Goal: Transaction & Acquisition: Purchase product/service

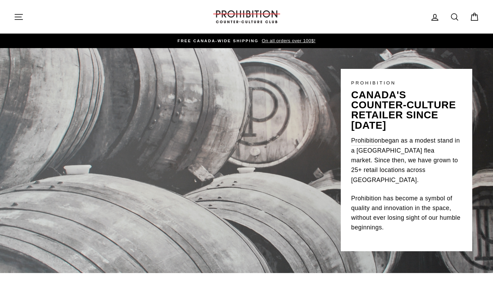
click at [18, 20] on icon "button" at bounding box center [19, 17] width 10 height 10
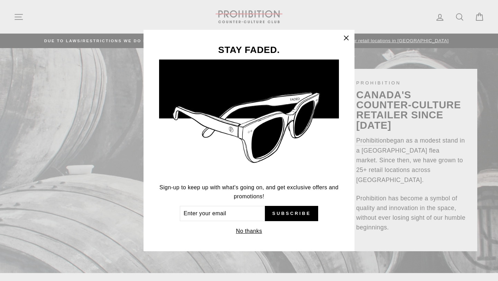
click at [347, 36] on icon "button" at bounding box center [346, 38] width 10 height 10
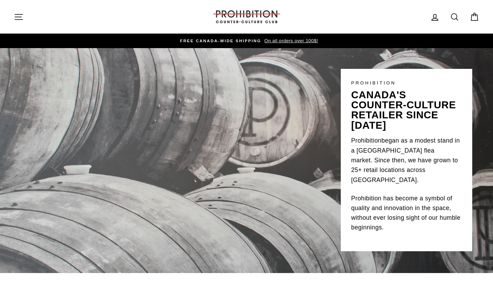
click at [19, 18] on icon "button" at bounding box center [19, 17] width 10 height 10
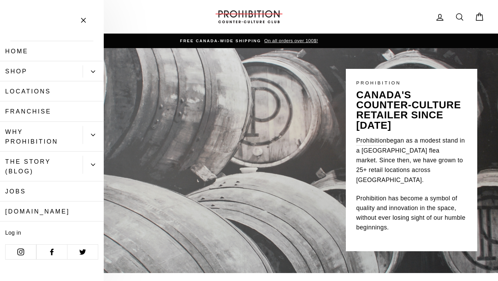
click at [93, 70] on icon "Primary" at bounding box center [93, 72] width 4 height 4
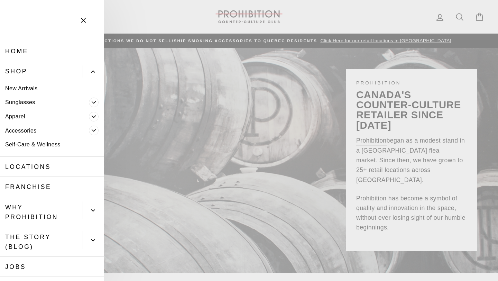
click at [92, 129] on icon "Primary" at bounding box center [94, 130] width 4 height 4
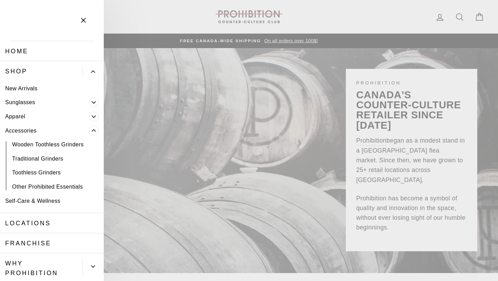
click at [92, 117] on icon "Primary" at bounding box center [94, 117] width 4 height 2
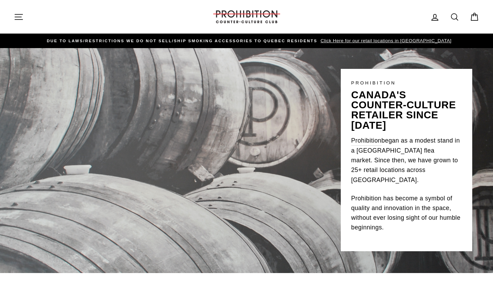
click at [455, 12] on icon at bounding box center [455, 17] width 10 height 10
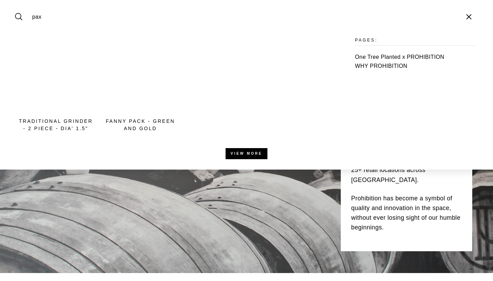
type input "pax"
click at [14, 5] on button "Search" at bounding box center [21, 16] width 15 height 23
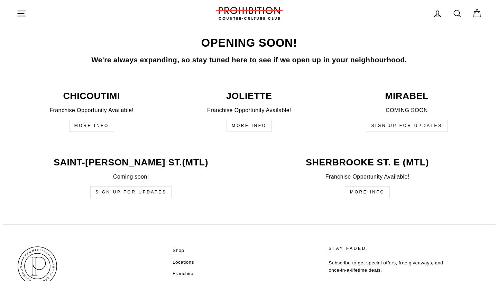
scroll to position [1714, 0]
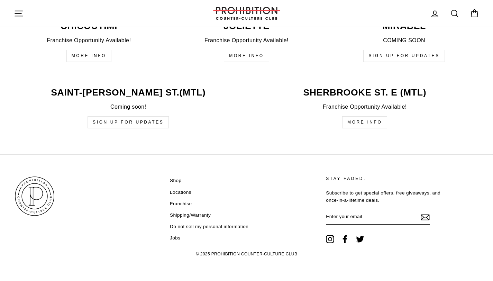
click at [19, 13] on icon "button" at bounding box center [19, 13] width 8 height 5
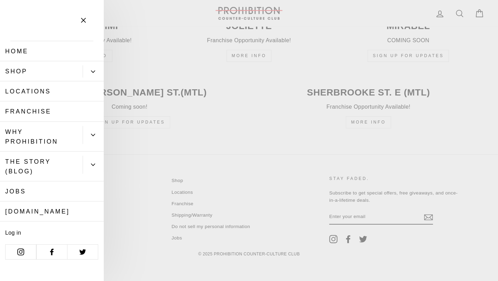
click at [18, 66] on link "Shop" at bounding box center [41, 71] width 83 height 20
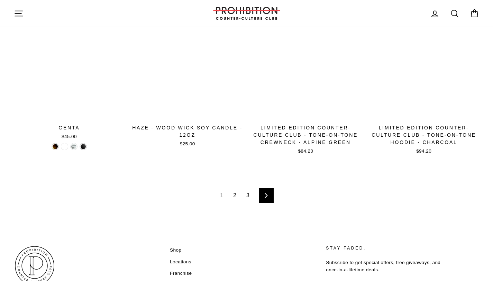
scroll to position [1059, 0]
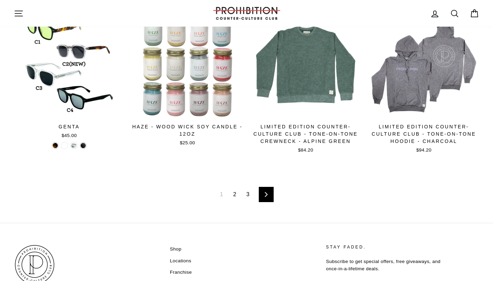
click at [235, 197] on link "2" at bounding box center [234, 194] width 11 height 11
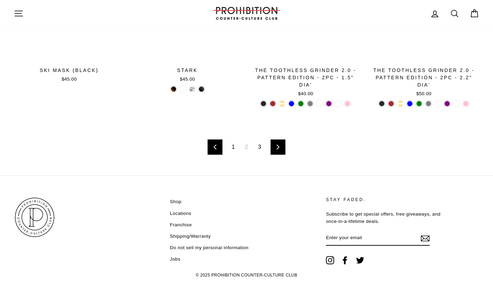
scroll to position [1098, 0]
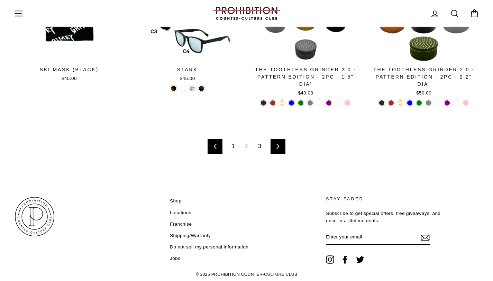
click at [277, 147] on icon at bounding box center [278, 146] width 4 height 5
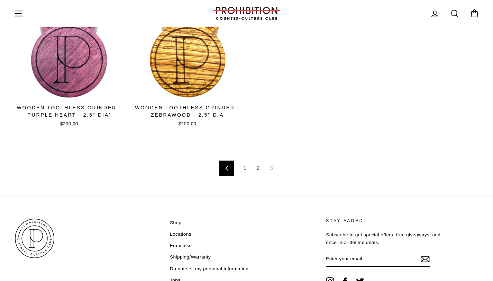
scroll to position [677, 0]
